Goal: Find specific page/section: Find specific page/section

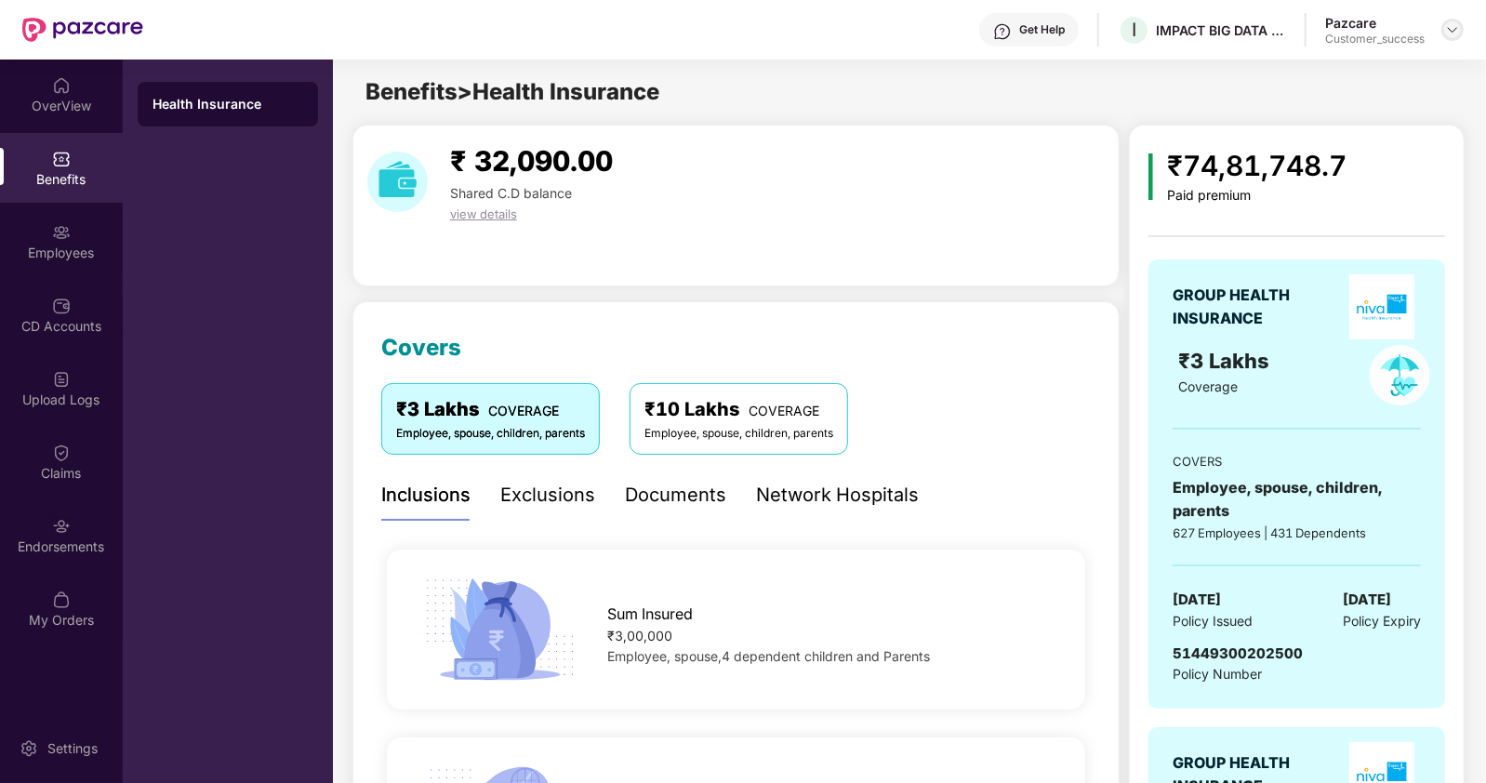
click at [1451, 30] on img at bounding box center [1452, 29] width 15 height 15
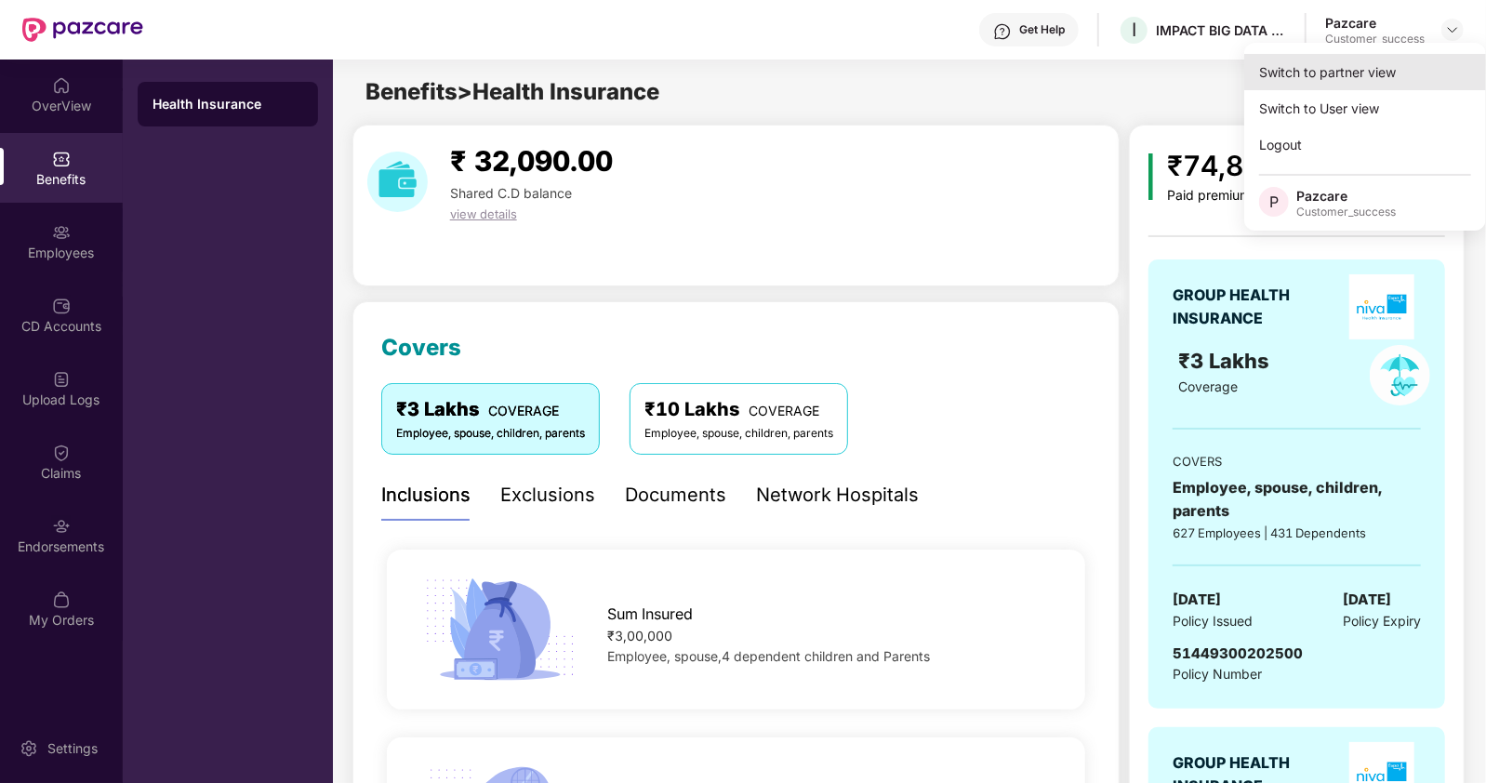
click at [1334, 72] on div "Switch to partner view" at bounding box center [1365, 72] width 242 height 36
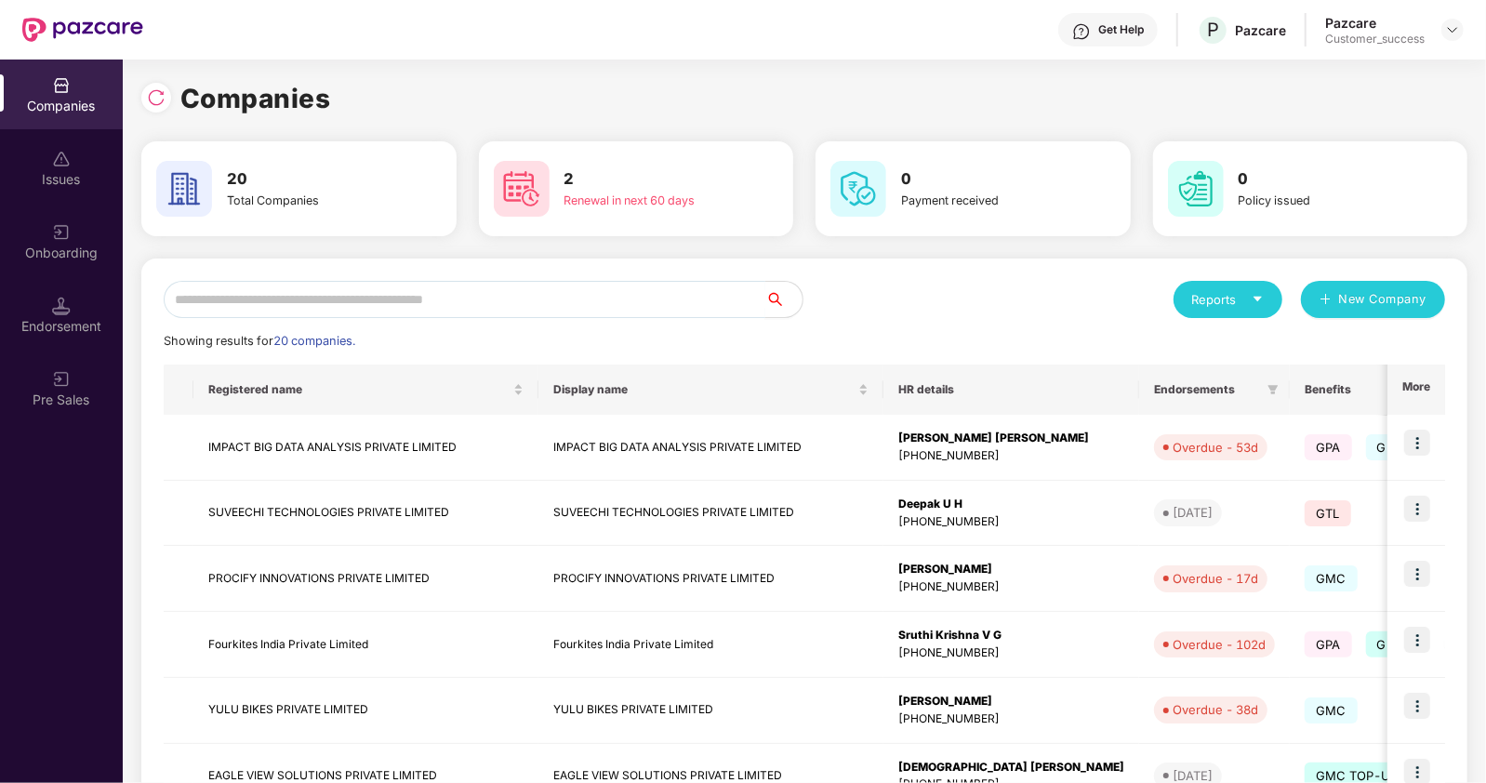
click at [316, 304] on input "text" at bounding box center [465, 299] width 602 height 37
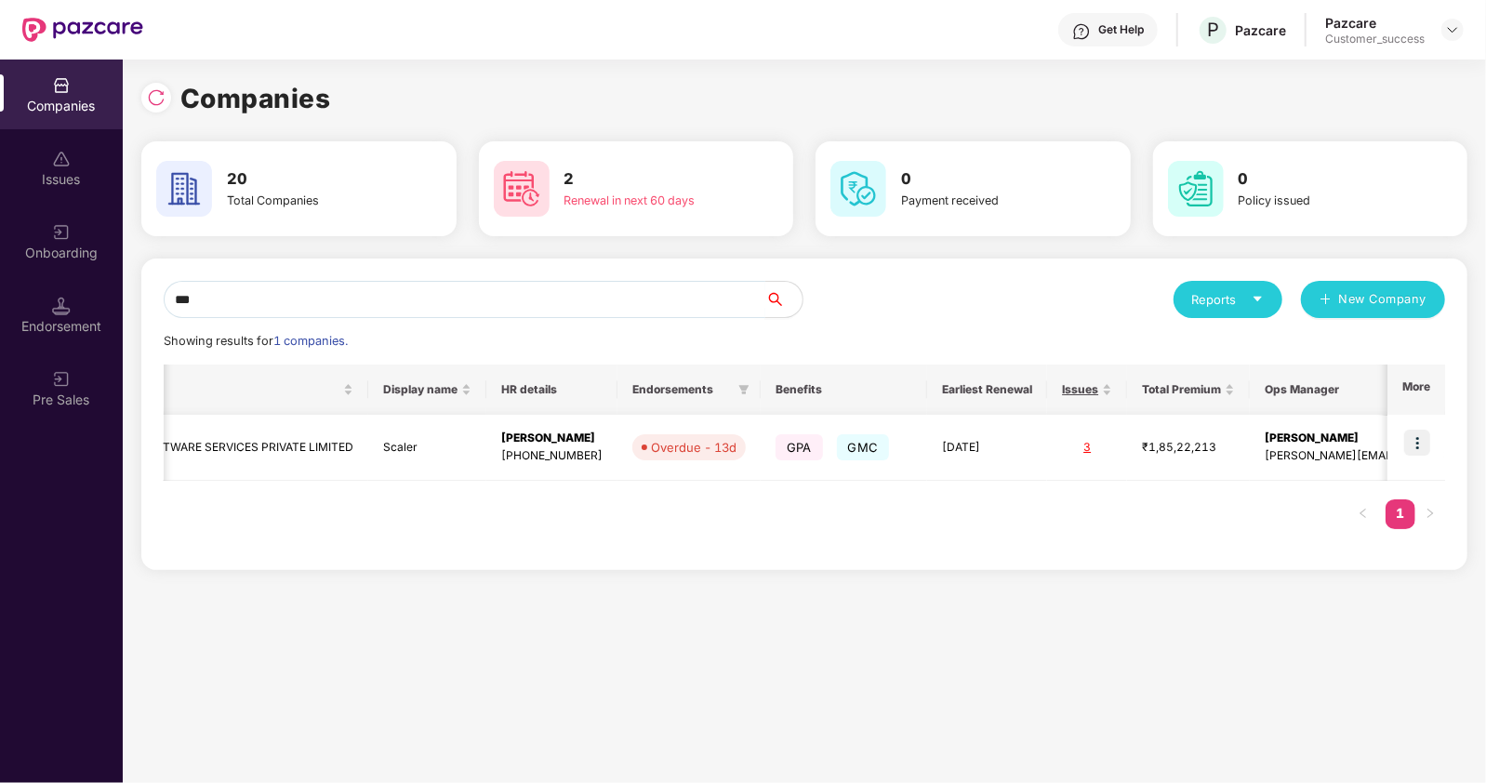
scroll to position [0, 149]
type input "***"
click at [270, 446] on td "INTERVIEWBIT SOFTWARE SERVICES PRIVATE LIMITED" at bounding box center [207, 448] width 324 height 66
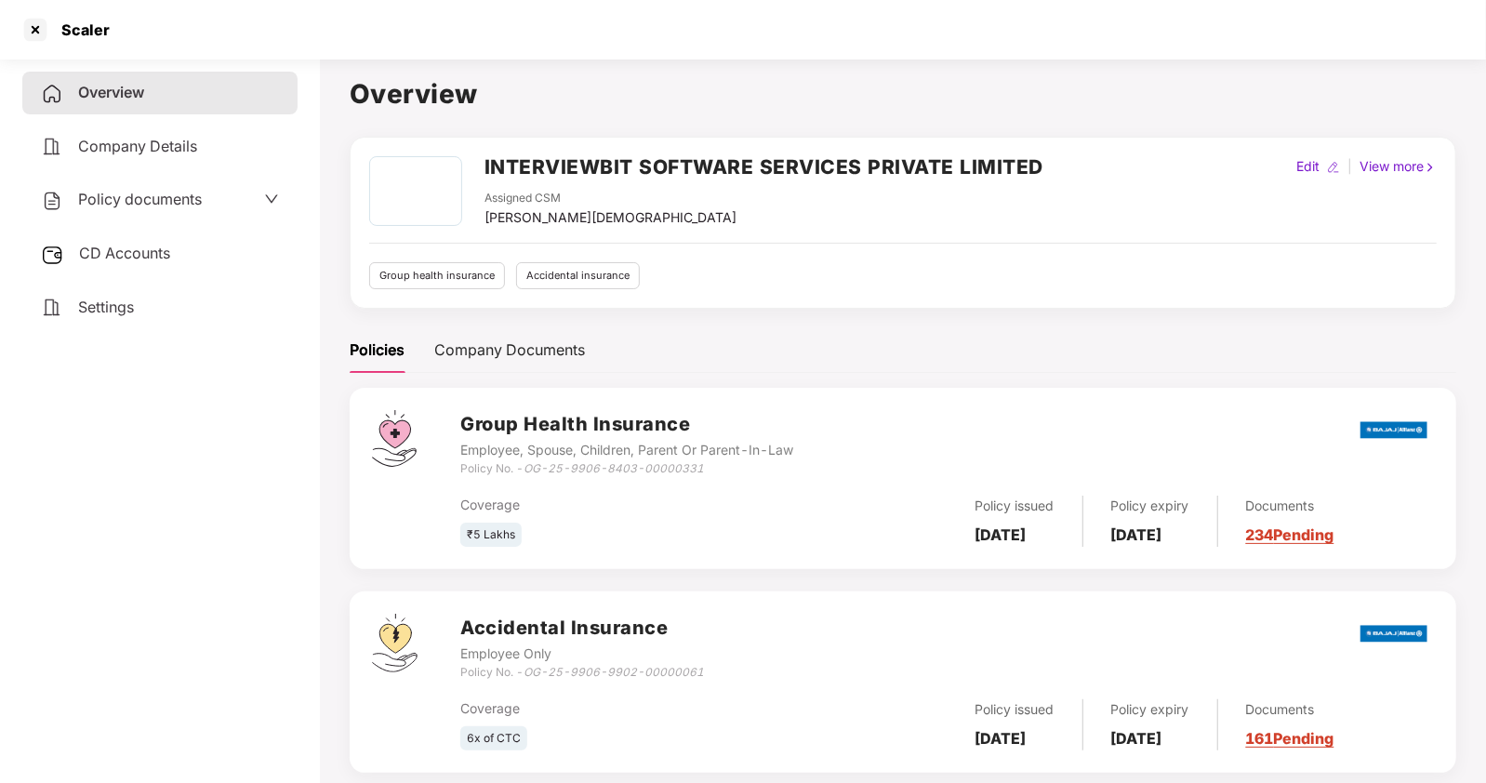
click at [147, 203] on span "Policy documents" at bounding box center [140, 199] width 124 height 19
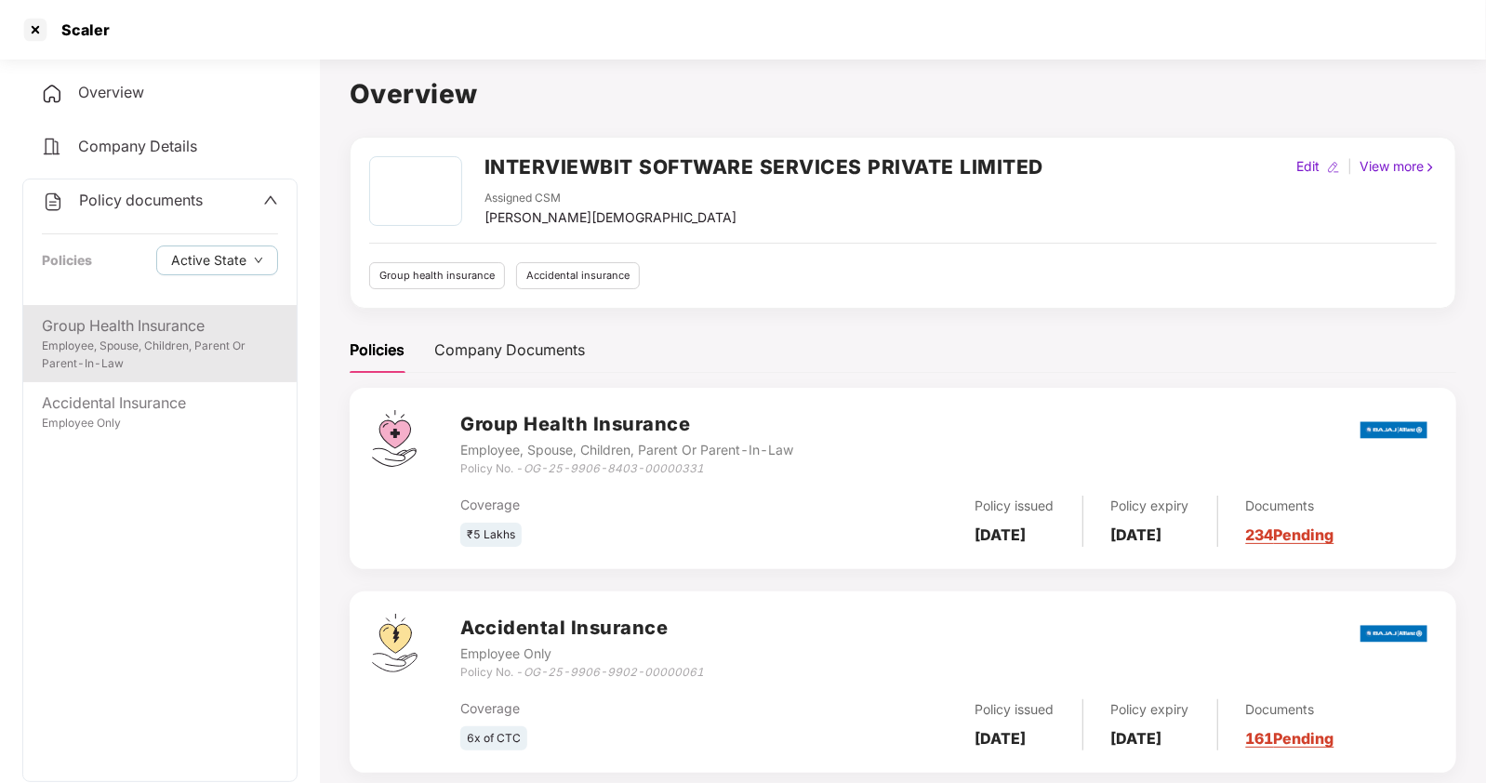
click at [119, 326] on div "Group Health Insurance" at bounding box center [160, 325] width 236 height 23
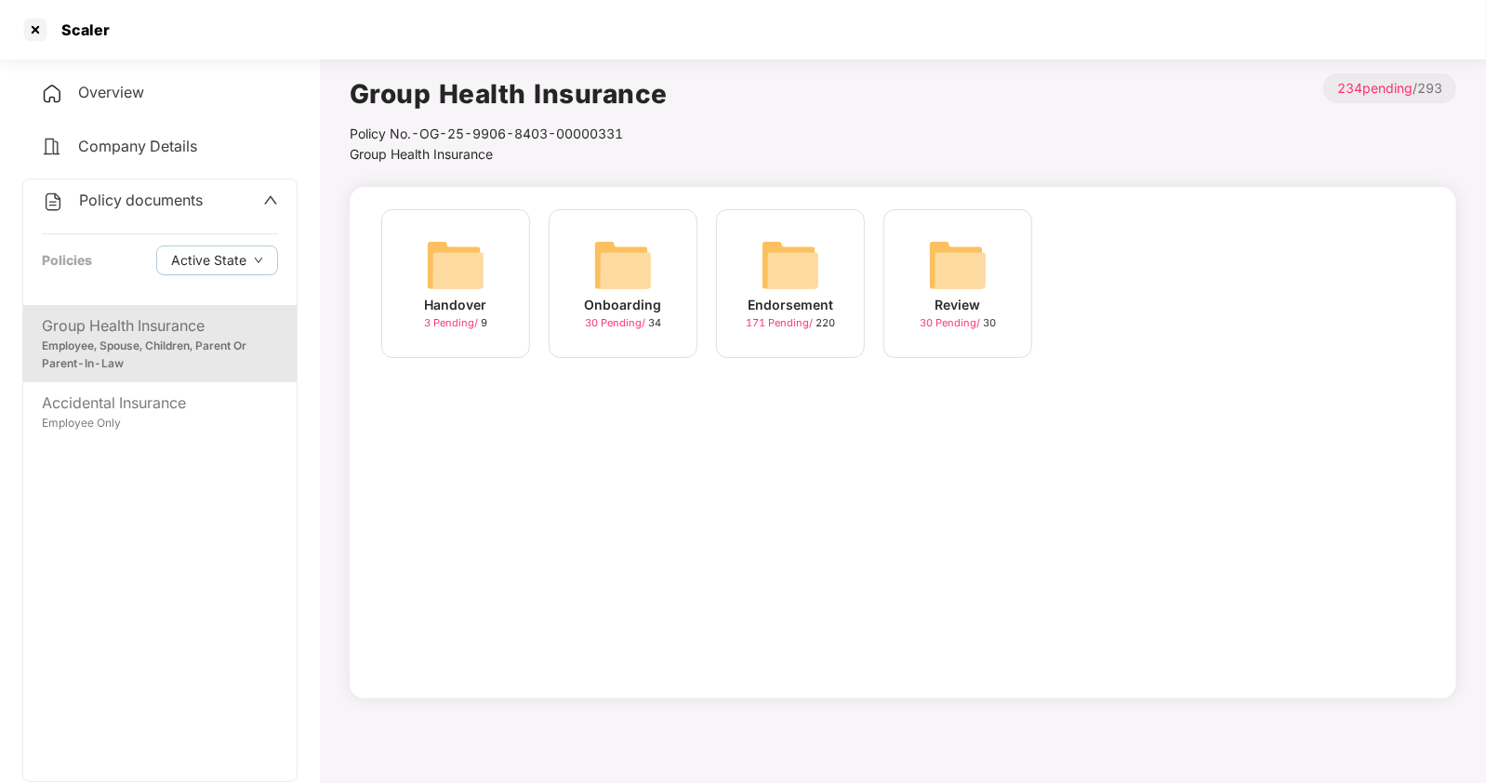
click at [665, 280] on div "Onboarding 30 Pending / 34" at bounding box center [623, 283] width 149 height 149
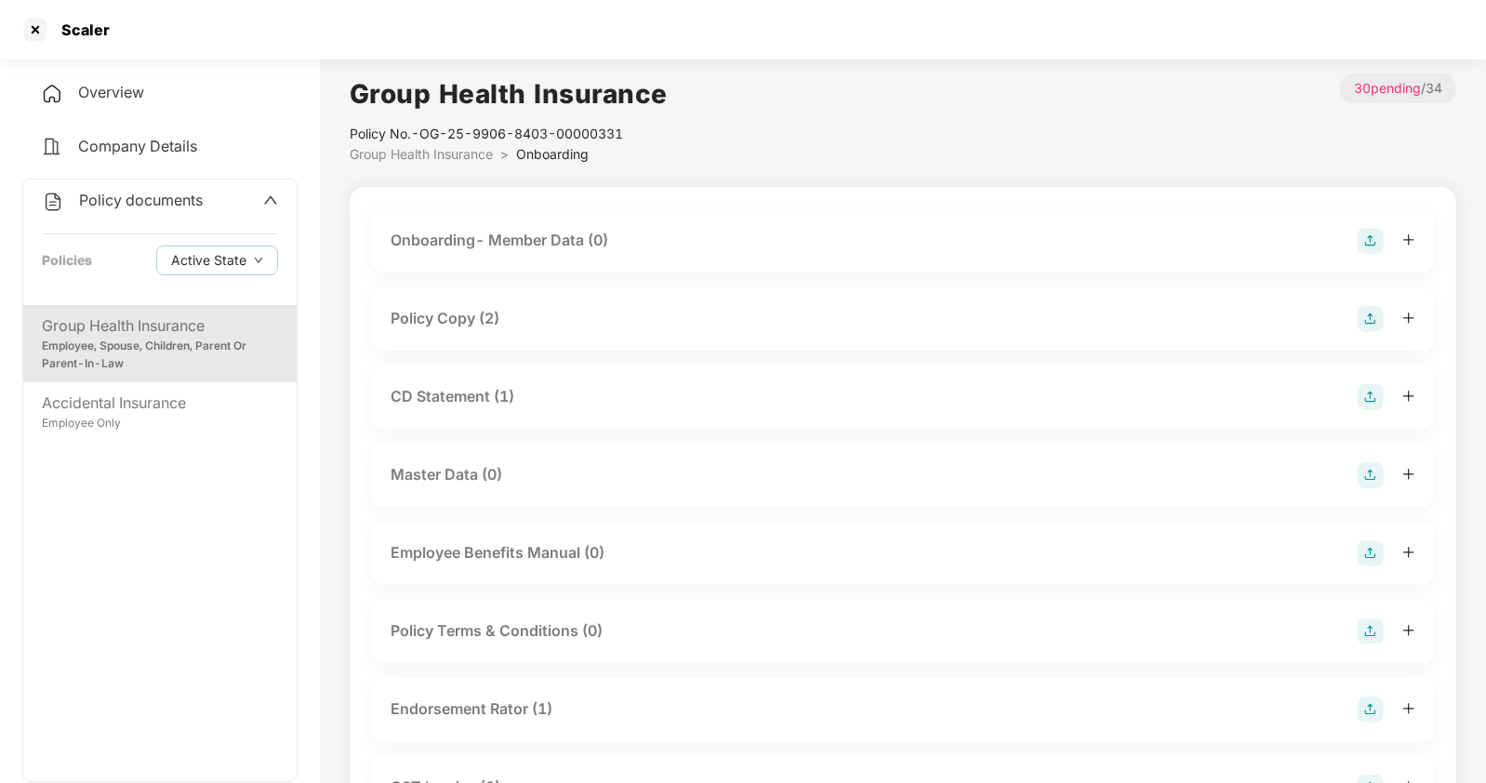
click at [426, 160] on span "Group Health Insurance" at bounding box center [421, 154] width 143 height 16
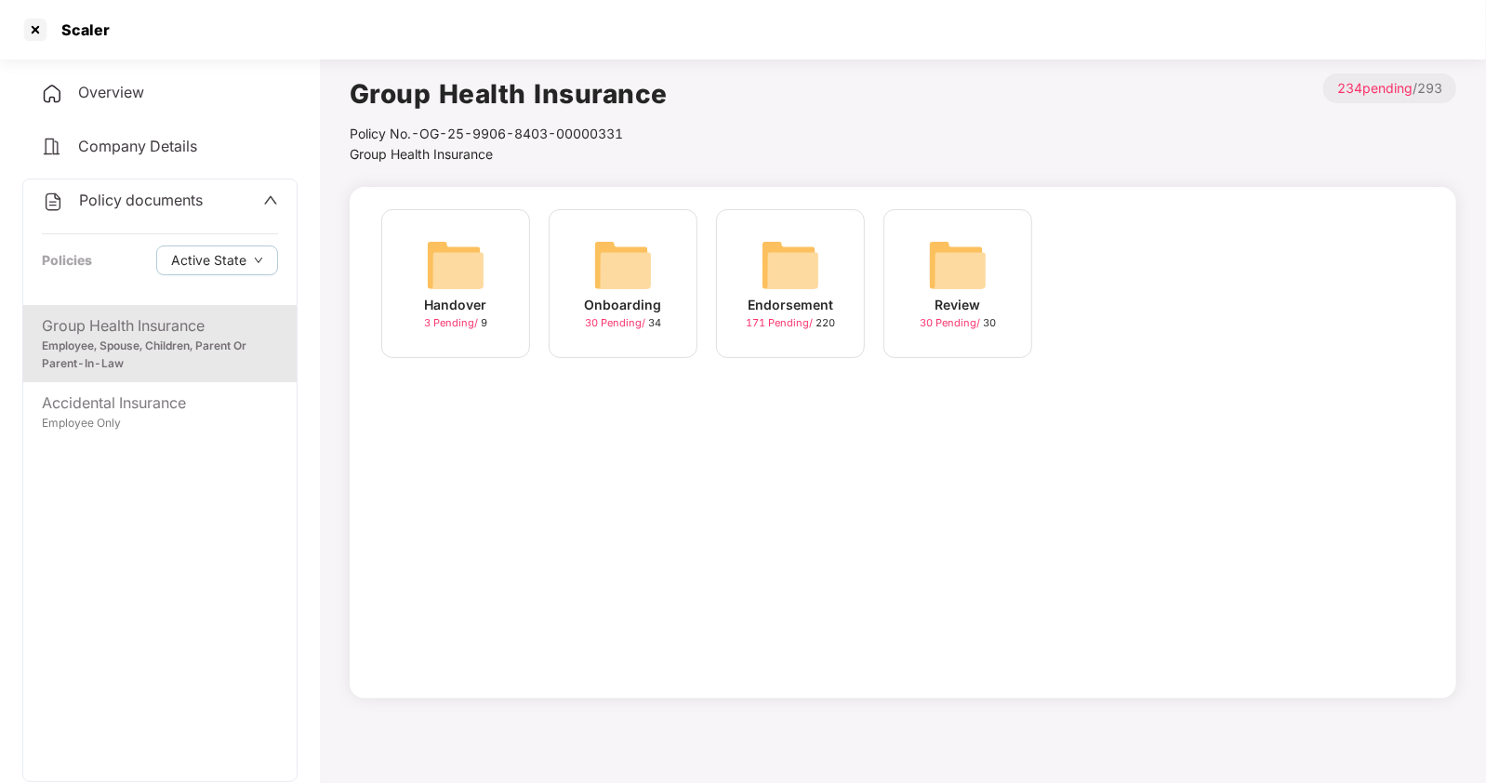
click at [763, 263] on img at bounding box center [791, 265] width 60 height 60
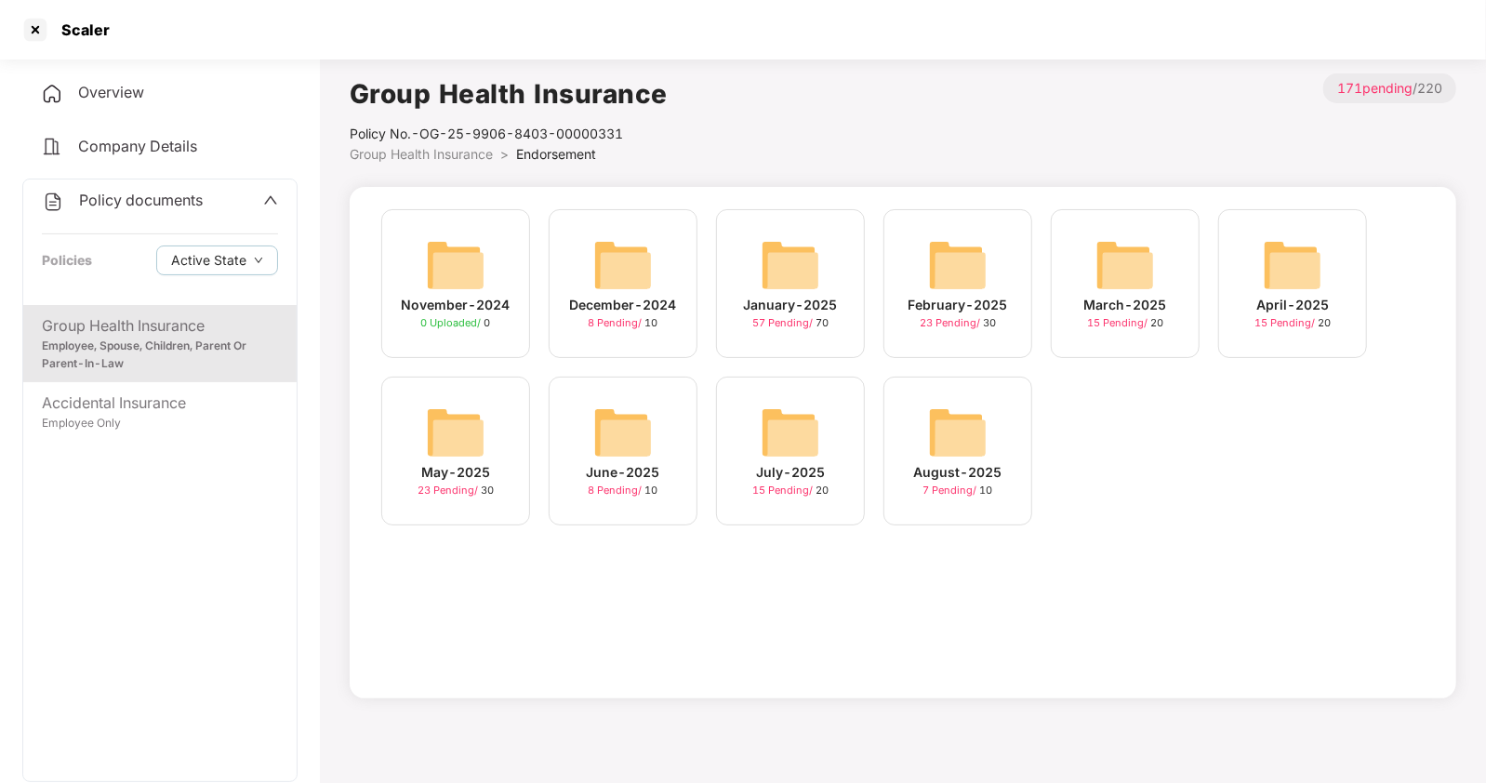
click at [936, 434] on img at bounding box center [958, 433] width 60 height 60
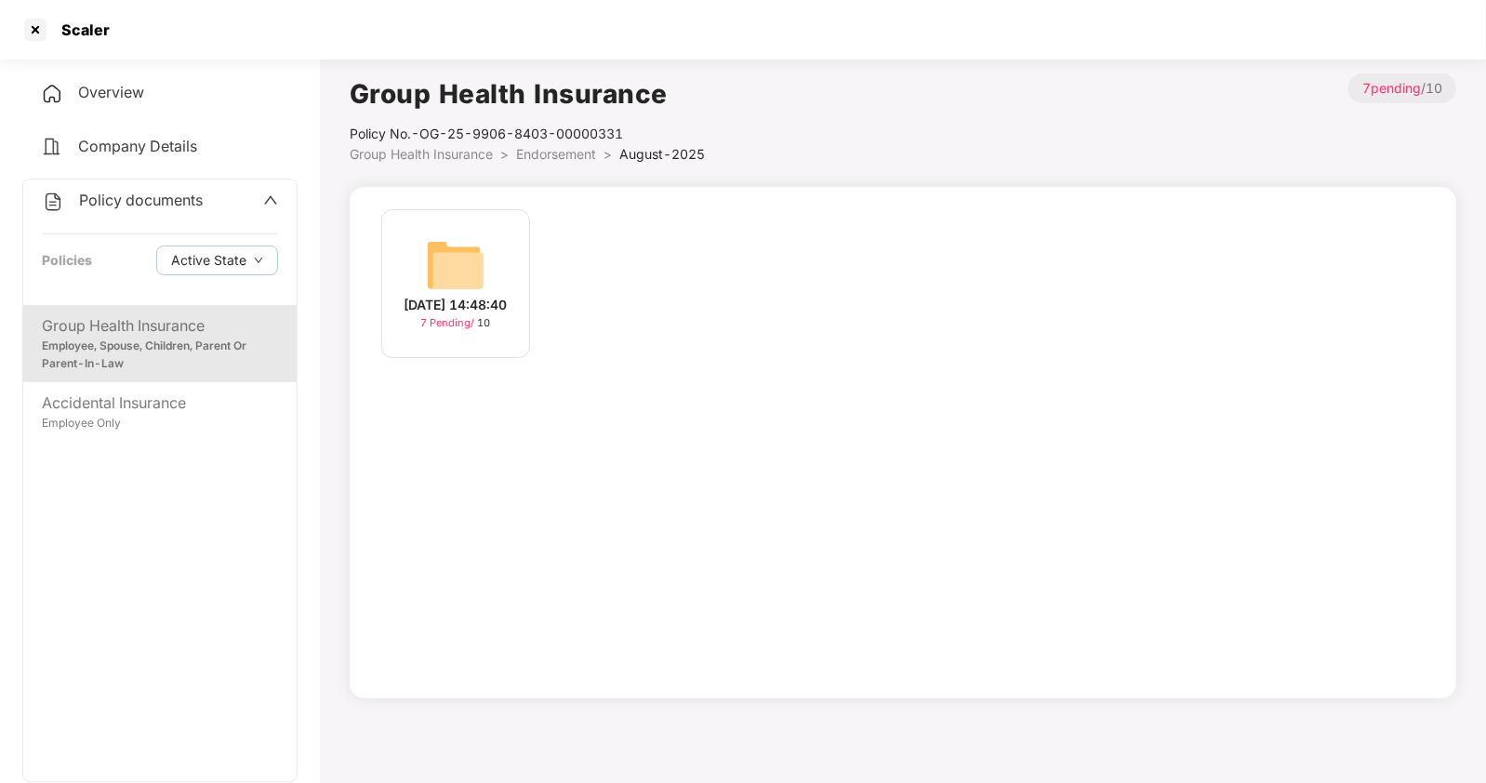
click at [474, 305] on div "[DATE] 14:48:40" at bounding box center [456, 305] width 103 height 20
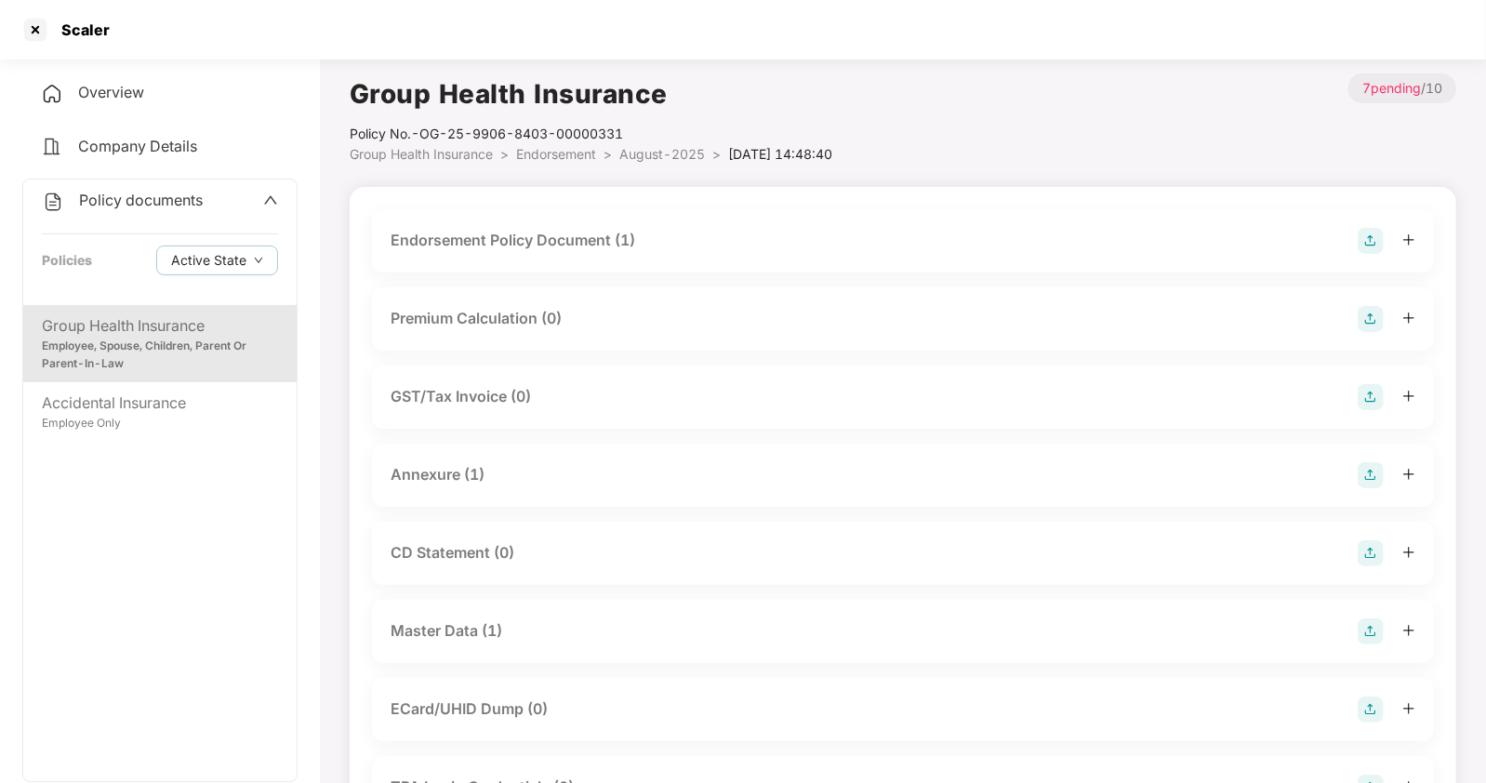
click at [459, 637] on div "Master Data (1)" at bounding box center [447, 630] width 112 height 23
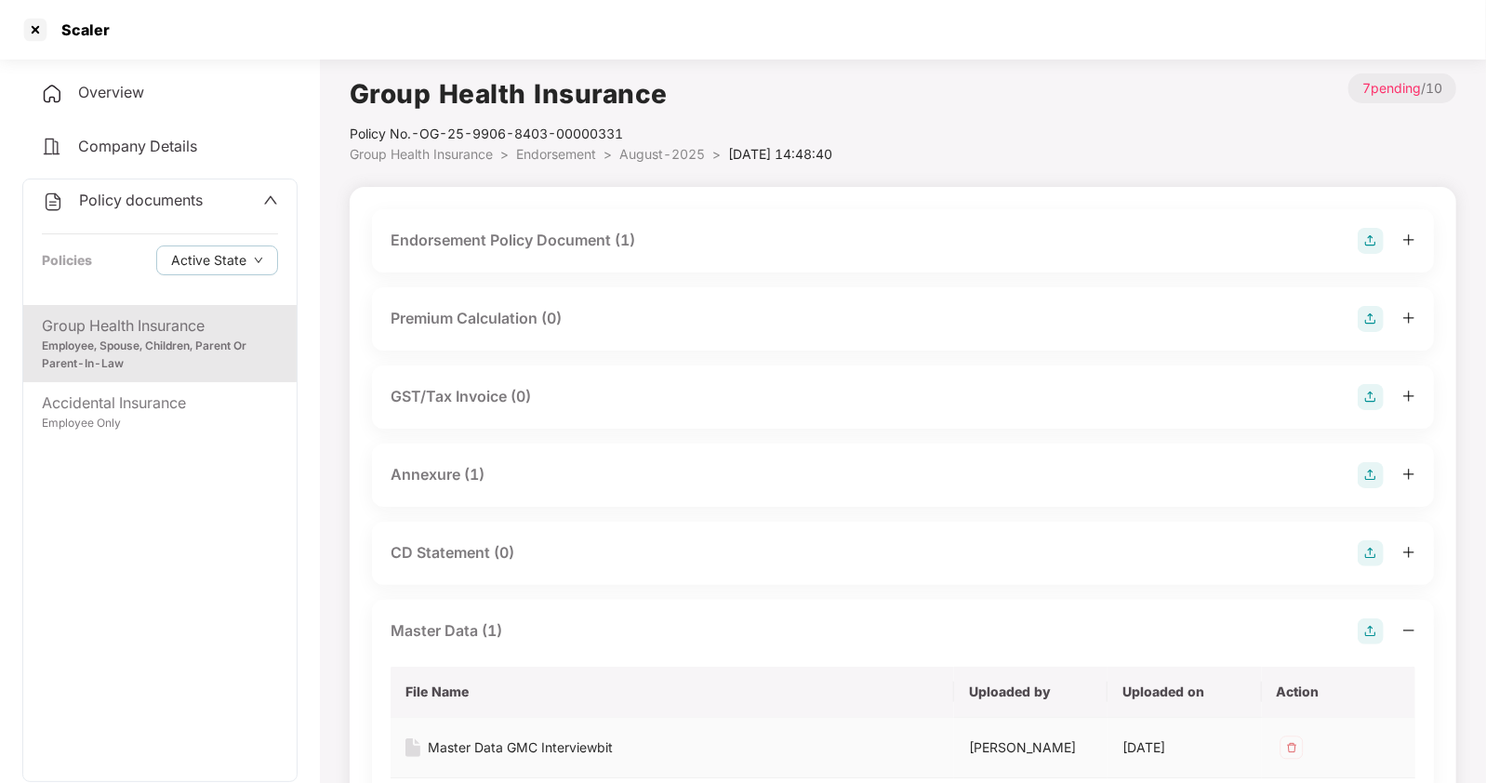
click at [470, 744] on div "Master Data GMC Interviewbit" at bounding box center [520, 747] width 185 height 20
